Goal: Check status: Check status

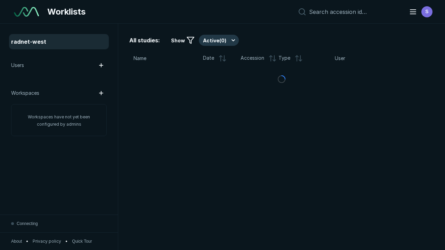
scroll to position [1897, 2894]
